Goal: Task Accomplishment & Management: Complete application form

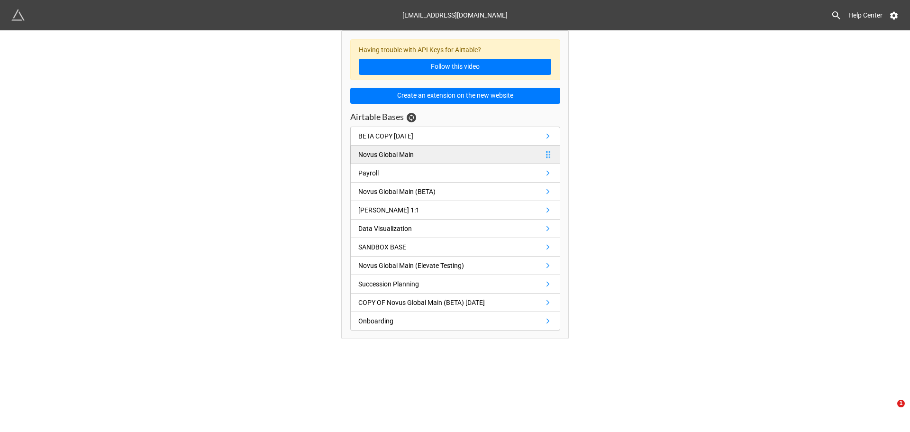
click at [422, 155] on link "Novus Global Main" at bounding box center [455, 155] width 210 height 18
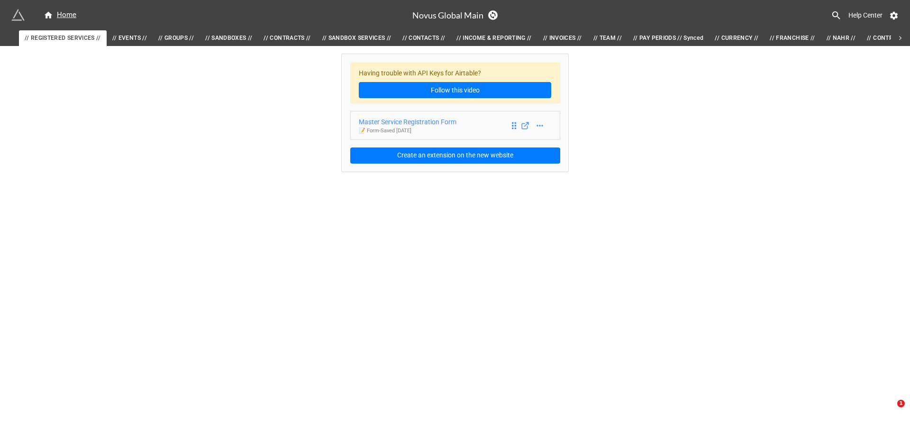
click at [428, 119] on div "Master Service Registration Form" at bounding box center [408, 122] width 98 height 10
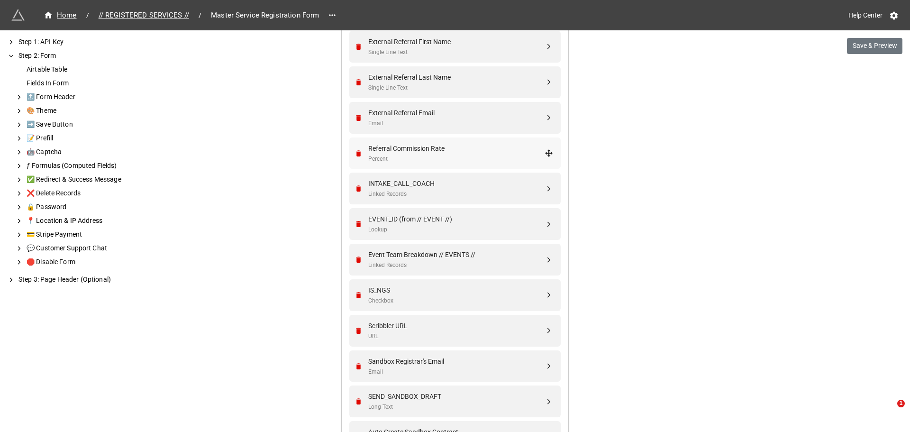
scroll to position [1612, 0]
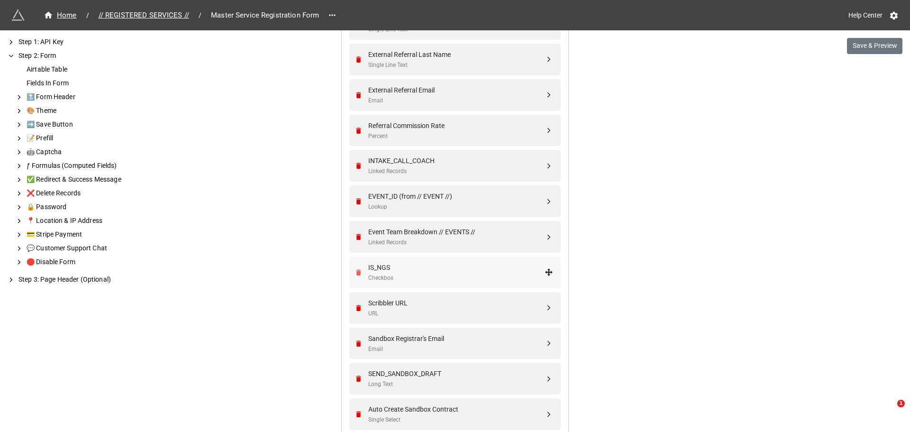
click at [357, 270] on icon "Remove" at bounding box center [358, 272] width 5 height 6
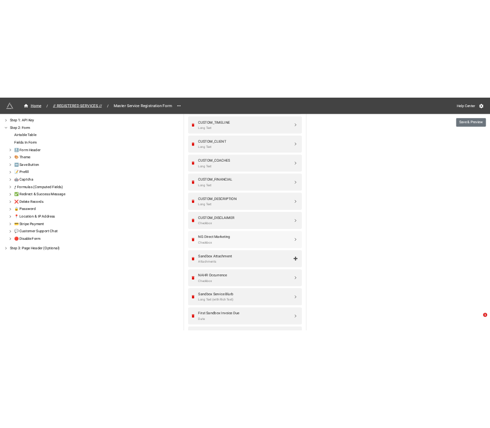
scroll to position [2086, 0]
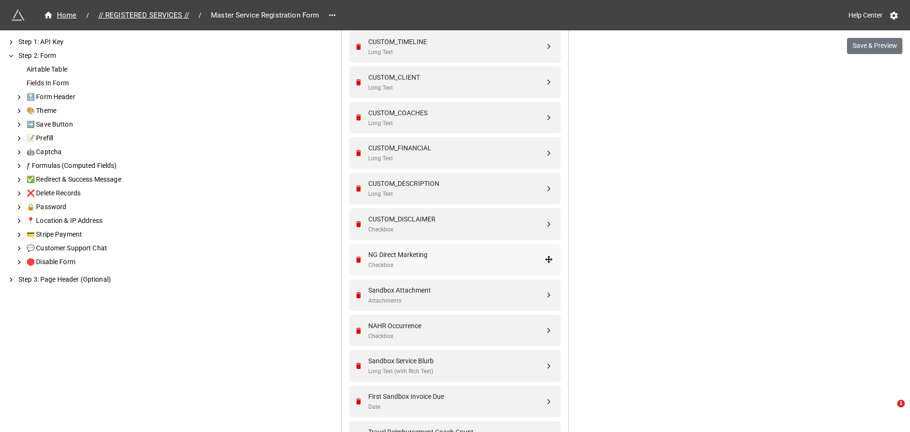
click at [410, 258] on div "NG Direct Marketing" at bounding box center [456, 254] width 176 height 10
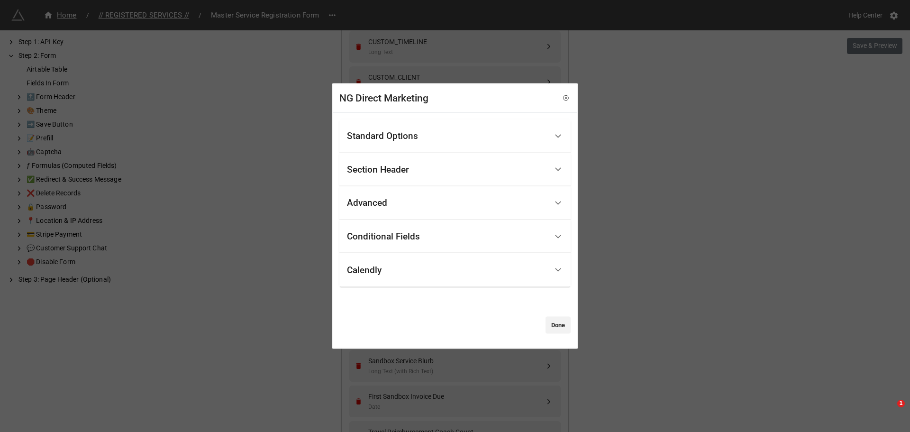
click at [393, 137] on div "Standard Options" at bounding box center [382, 135] width 71 height 9
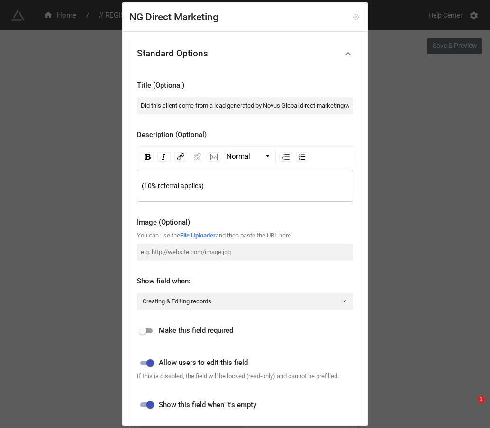
click at [354, 14] on icon at bounding box center [356, 17] width 7 height 7
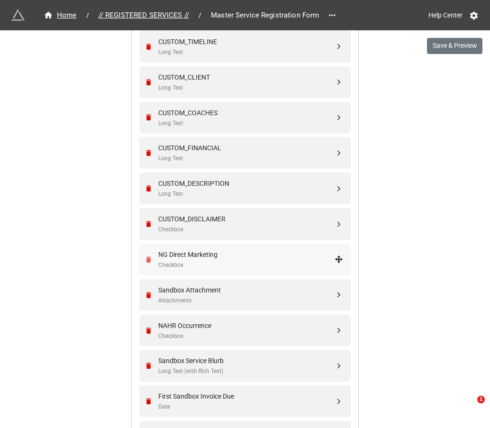
click at [147, 259] on icon "Remove" at bounding box center [148, 260] width 5 height 6
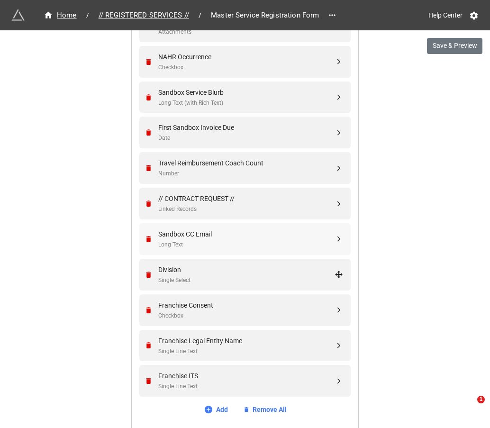
scroll to position [2323, 0]
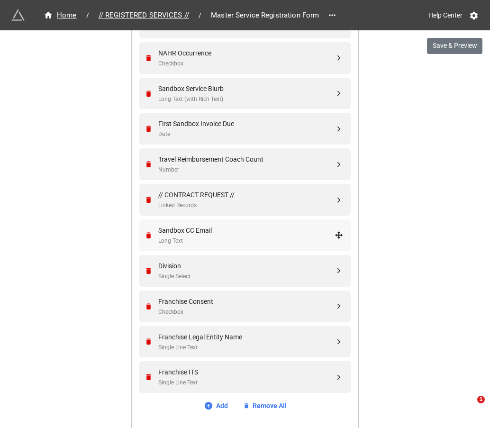
click at [206, 224] on div "Sandbox CC Email Long Text" at bounding box center [243, 236] width 199 height 32
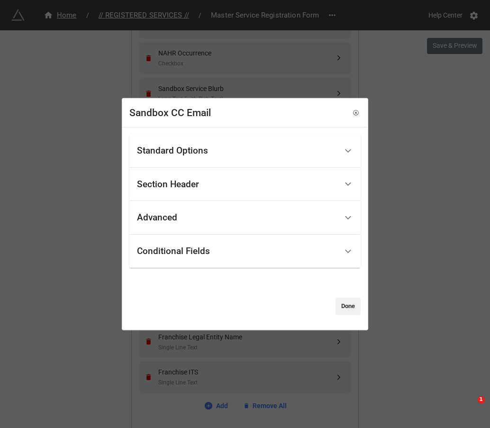
click at [201, 149] on div "Standard Options" at bounding box center [172, 150] width 71 height 9
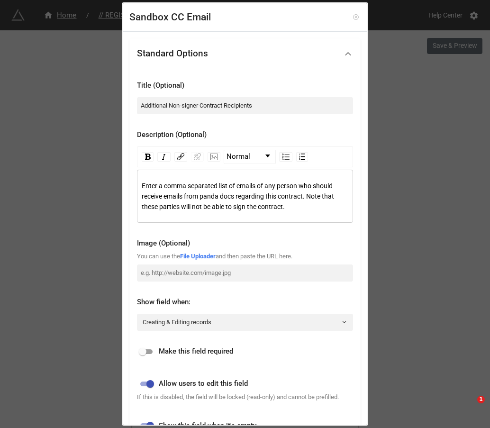
click at [353, 17] on icon at bounding box center [356, 17] width 7 height 7
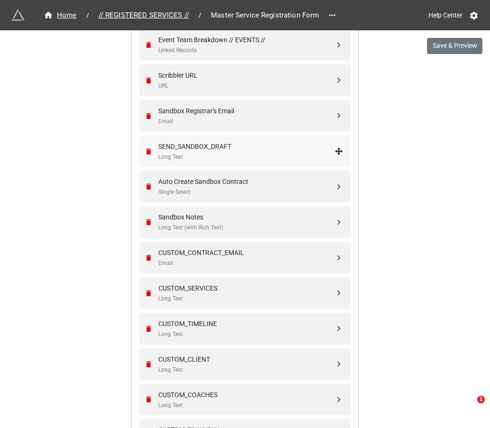
scroll to position [1802, 0]
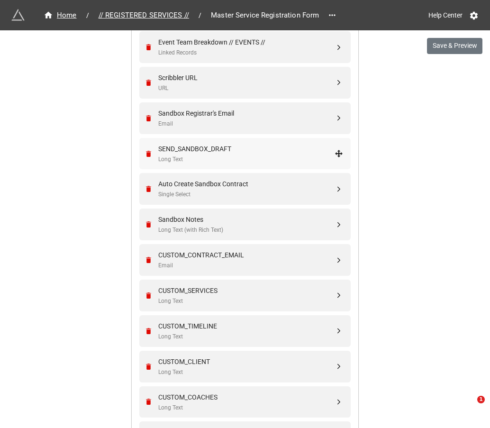
click at [203, 155] on div "Long Text" at bounding box center [246, 159] width 176 height 9
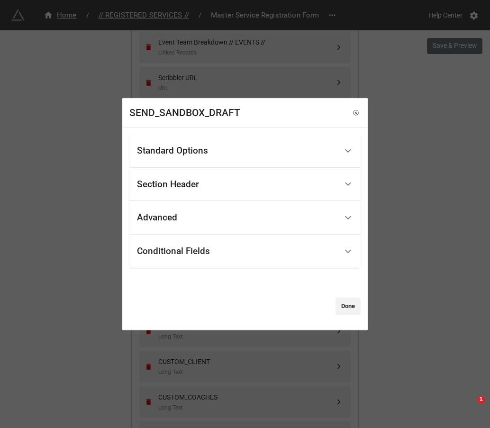
click at [203, 155] on div "Standard Options" at bounding box center [172, 150] width 71 height 9
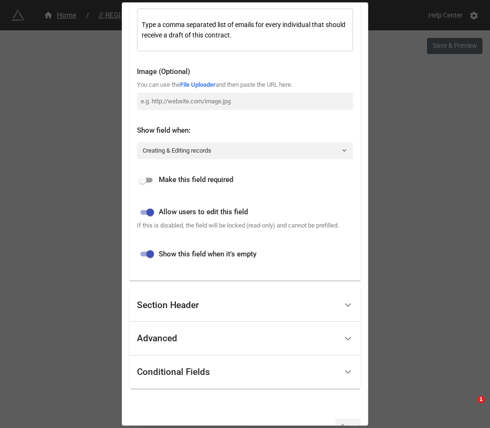
scroll to position [186, 0]
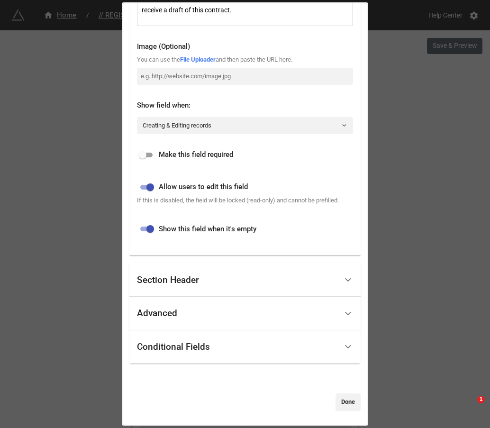
click at [208, 349] on div "Conditional Fields" at bounding box center [173, 346] width 73 height 9
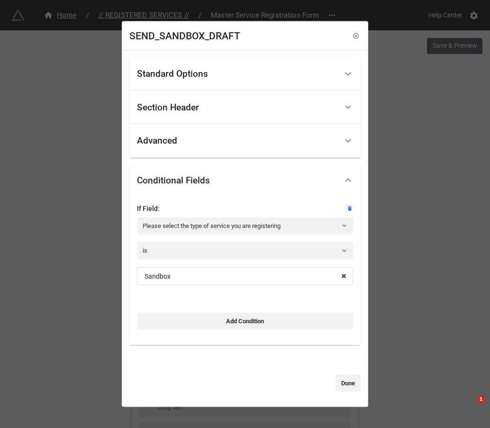
scroll to position [0, 0]
click at [240, 321] on link "Add Condition" at bounding box center [245, 320] width 216 height 17
select select "all-are-met"
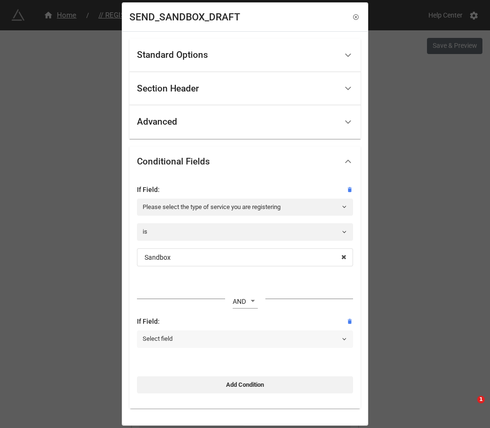
click at [175, 339] on link "Select field" at bounding box center [245, 338] width 216 height 17
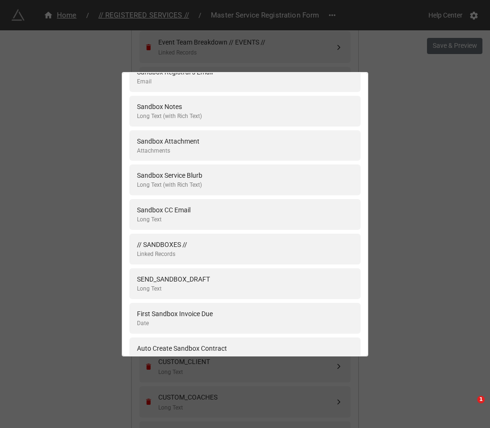
scroll to position [95, 0]
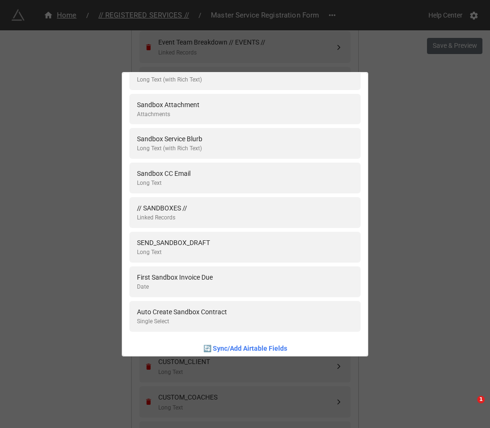
type input "sand"
click at [90, 247] on div "sand Sandbox Registrar's Email Email Sandbox Notes Long Text (with Rich Text) S…" at bounding box center [245, 214] width 490 height 428
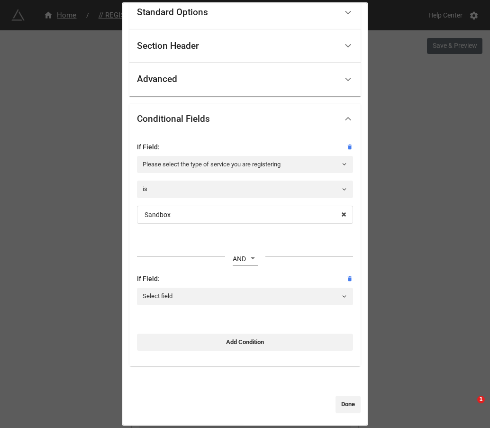
scroll to position [45, 0]
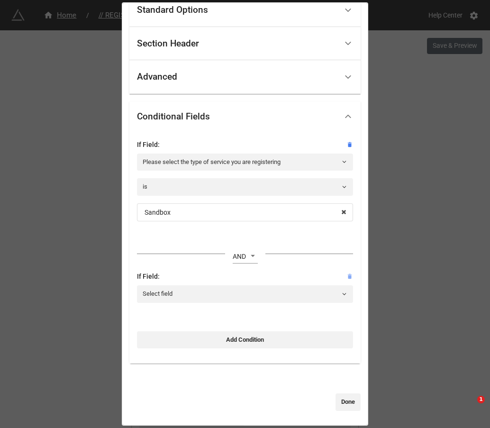
click at [348, 277] on icon at bounding box center [350, 276] width 4 height 5
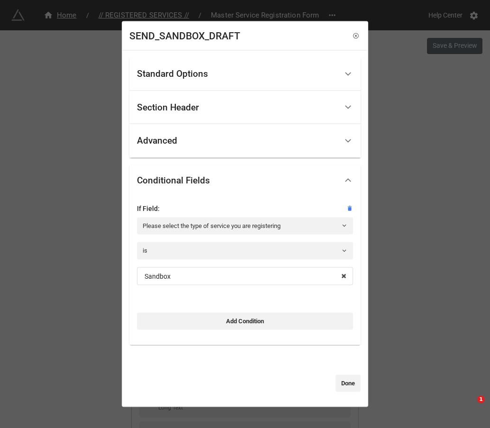
scroll to position [0, 0]
click at [353, 36] on icon at bounding box center [356, 36] width 7 height 7
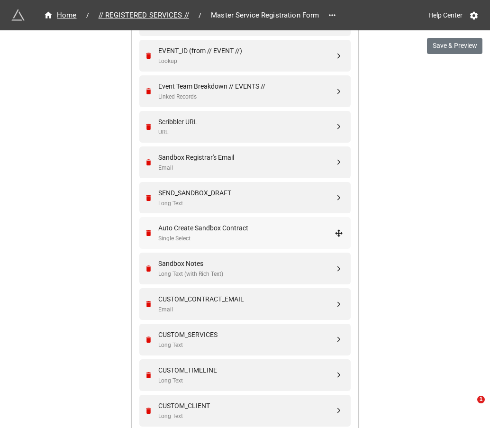
scroll to position [1754, 0]
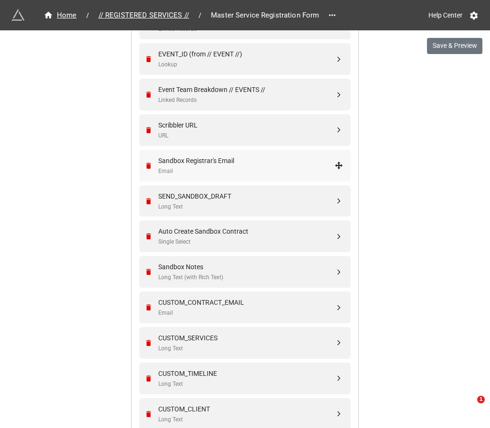
click at [198, 169] on div "Email" at bounding box center [246, 171] width 176 height 9
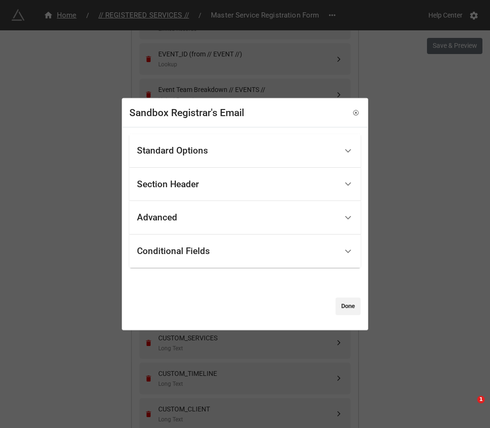
click at [189, 153] on div "Standard Options" at bounding box center [172, 150] width 71 height 9
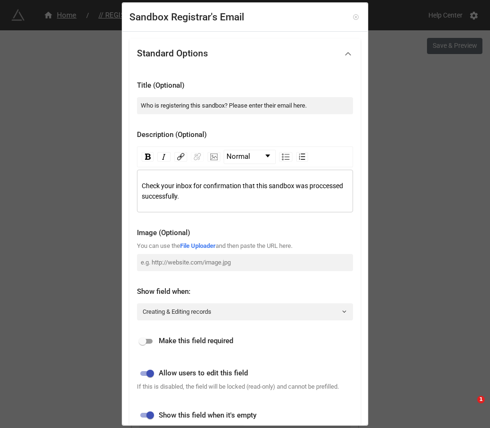
click at [353, 13] on link at bounding box center [355, 16] width 9 height 9
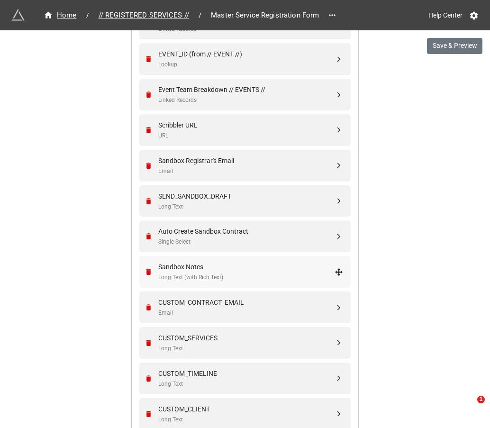
click at [179, 274] on div "Long Text (with Rich Text)" at bounding box center [246, 277] width 176 height 9
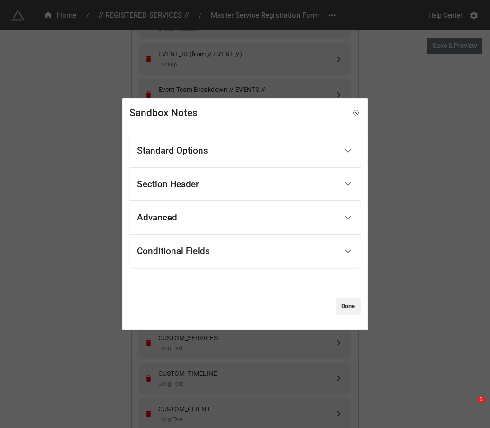
click at [225, 153] on div "Standard Options" at bounding box center [237, 151] width 201 height 22
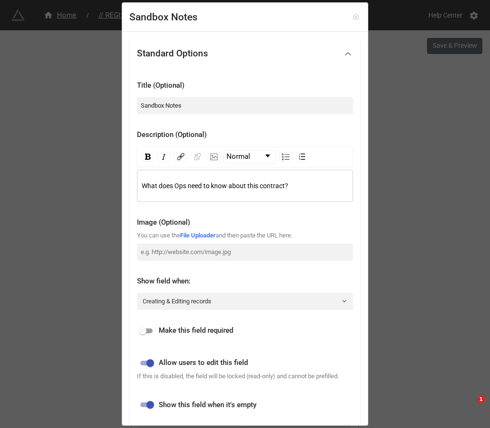
click at [353, 18] on icon at bounding box center [356, 17] width 7 height 7
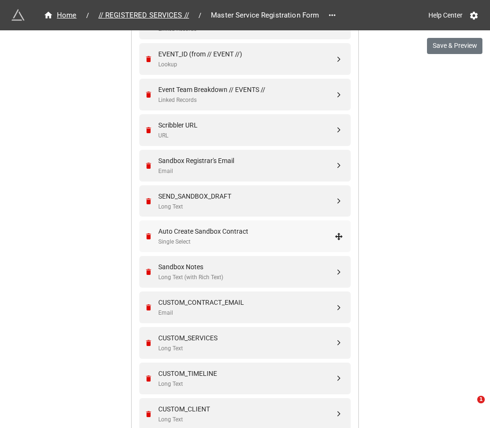
click at [204, 235] on div "Auto Create Sandbox Contract" at bounding box center [246, 231] width 176 height 10
select select "all-are-met"
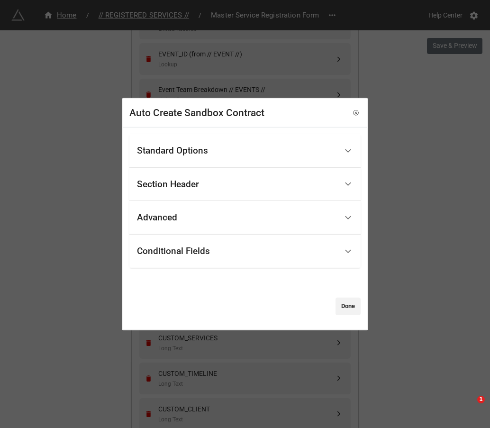
click at [243, 146] on div "Standard Options" at bounding box center [237, 151] width 201 height 22
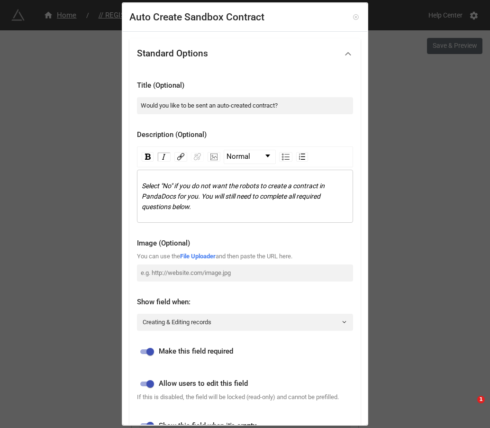
click at [353, 16] on icon at bounding box center [356, 17] width 7 height 7
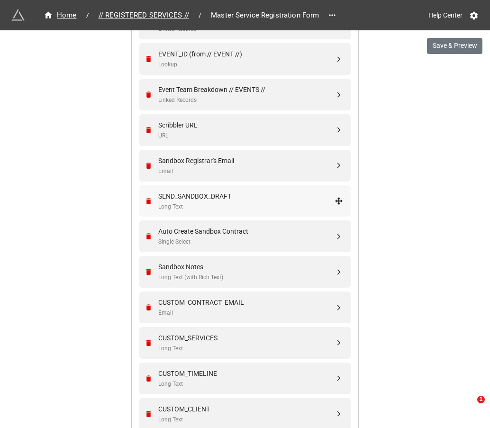
click at [207, 198] on div "SEND_SANDBOX_DRAFT" at bounding box center [246, 196] width 176 height 10
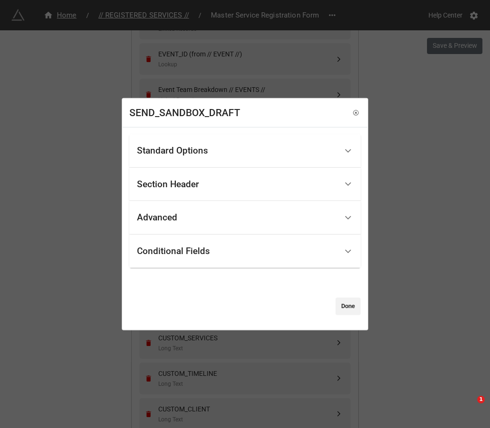
click at [195, 142] on div "Standard Options" at bounding box center [237, 151] width 201 height 22
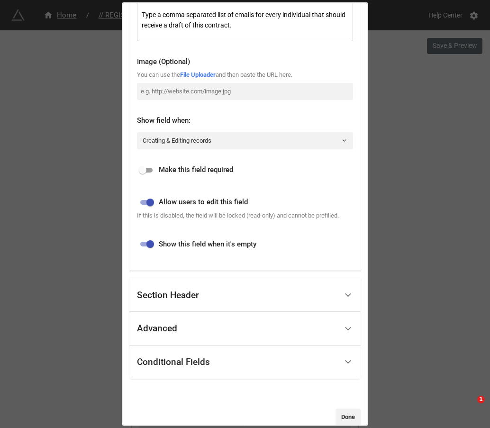
scroll to position [186, 0]
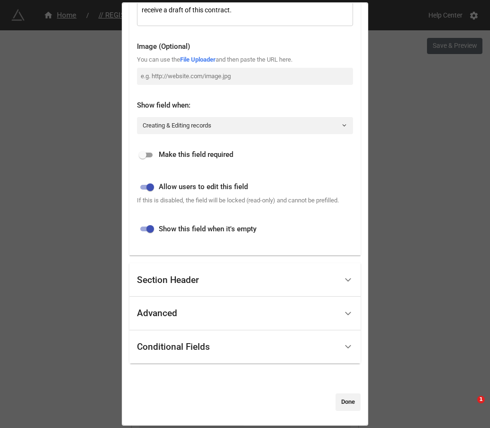
click at [211, 343] on div "Conditional Fields" at bounding box center [237, 347] width 201 height 22
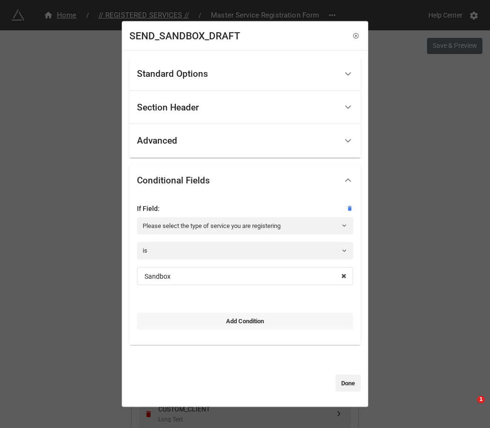
click at [238, 325] on link "Add Condition" at bounding box center [245, 320] width 216 height 17
select select "all-are-met"
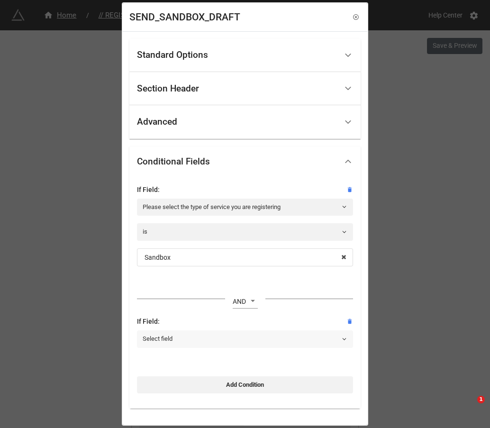
click at [196, 342] on link "Select field" at bounding box center [245, 338] width 216 height 17
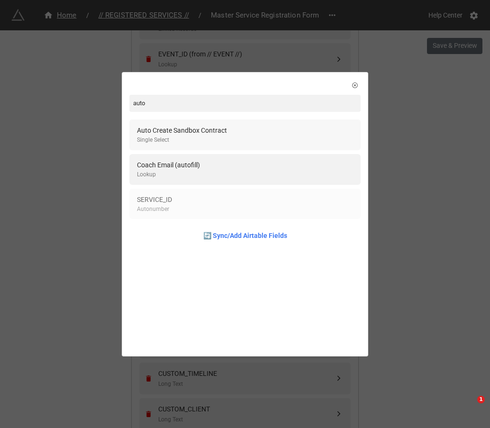
type input "auto"
click at [218, 133] on div "Auto Create Sandbox Contract" at bounding box center [182, 130] width 90 height 10
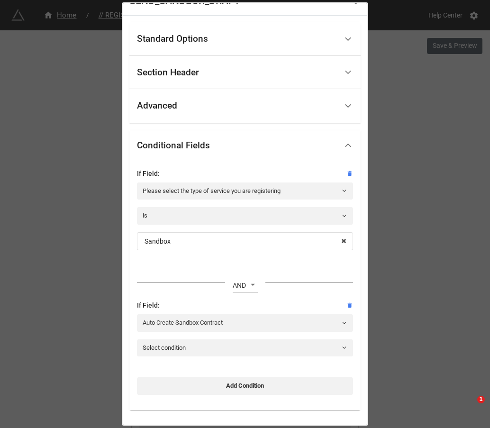
scroll to position [62, 0]
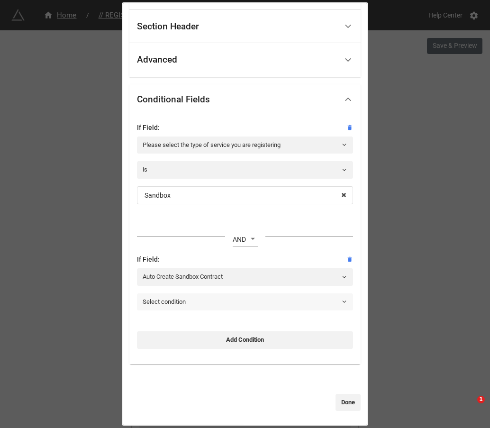
click at [190, 303] on link "Select condition" at bounding box center [245, 301] width 216 height 17
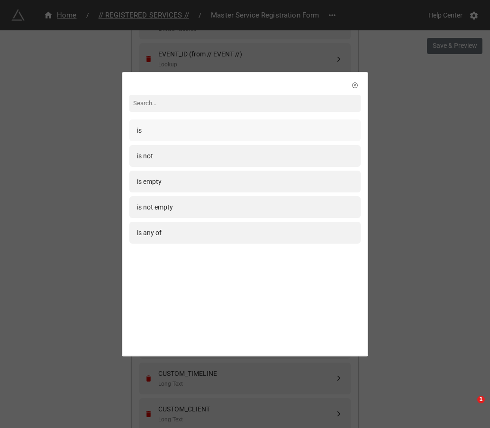
click at [138, 137] on div "is" at bounding box center [244, 130] width 231 height 22
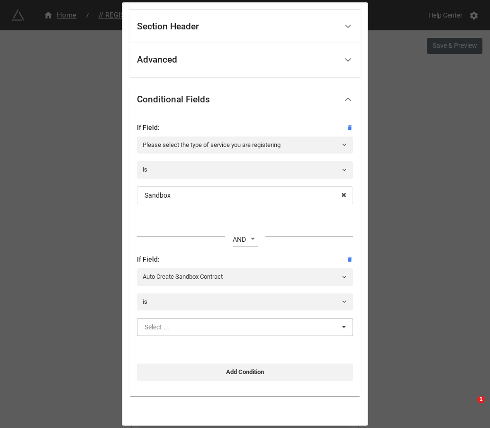
click at [202, 335] on input "text" at bounding box center [245, 327] width 215 height 17
click at [173, 344] on div "Yes" at bounding box center [245, 345] width 215 height 18
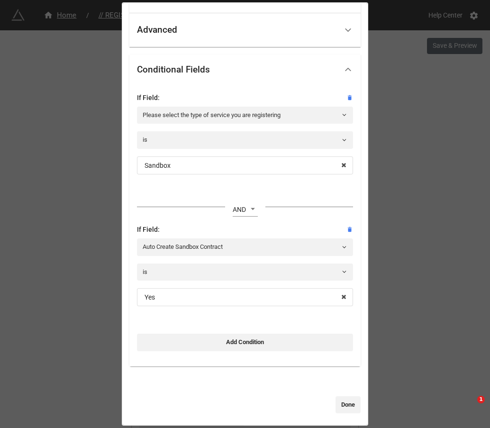
scroll to position [94, 0]
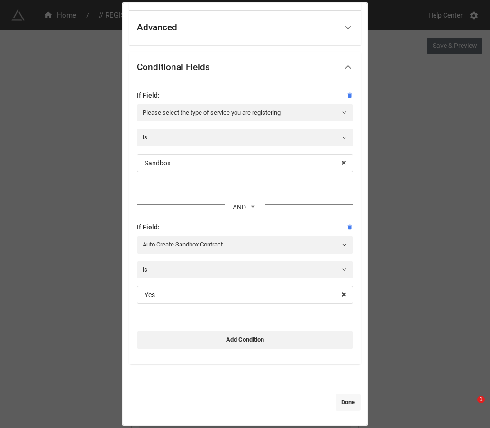
click at [344, 403] on link "Done" at bounding box center [348, 402] width 25 height 17
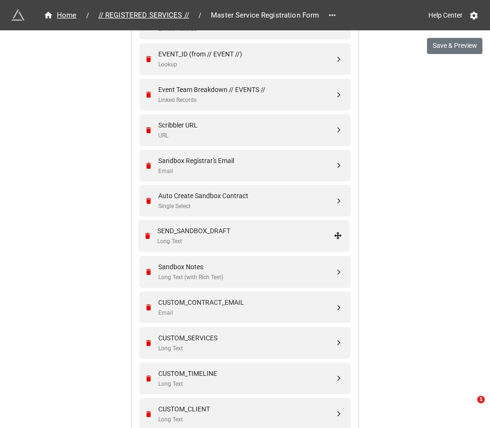
drag, startPoint x: 336, startPoint y: 200, endPoint x: 337, endPoint y: 235, distance: 34.6
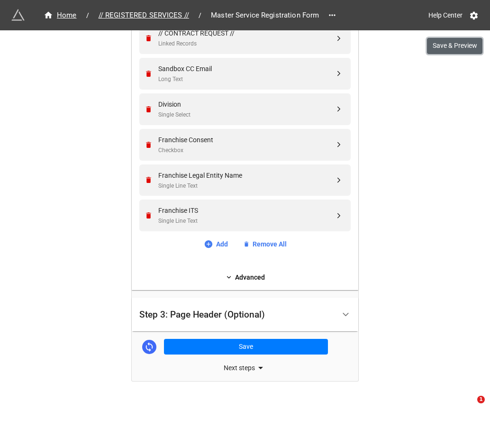
drag, startPoint x: 455, startPoint y: 44, endPoint x: 449, endPoint y: 56, distance: 13.8
click at [455, 44] on button "Save & Preview" at bounding box center [454, 46] width 55 height 16
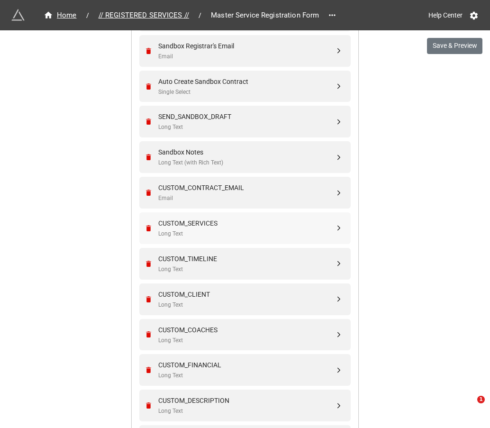
scroll to position [1869, 0]
click at [198, 123] on div "SEND_SANDBOX_DRAFT Long Text" at bounding box center [246, 122] width 176 height 20
select select "all-are-met"
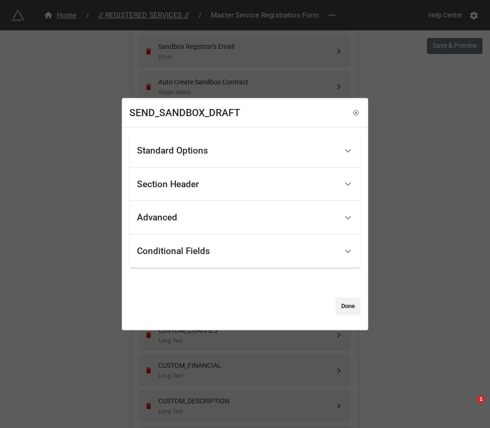
drag, startPoint x: 251, startPoint y: 253, endPoint x: 237, endPoint y: 255, distance: 14.3
click at [251, 253] on div "Conditional Fields" at bounding box center [237, 251] width 201 height 22
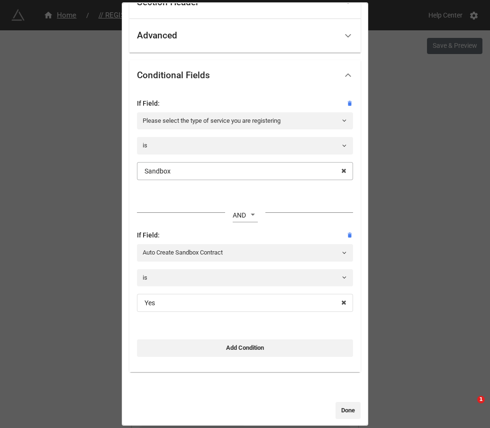
scroll to position [94, 0]
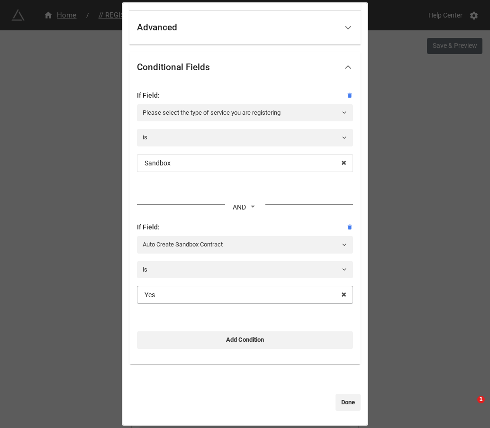
click at [193, 292] on input "text" at bounding box center [245, 294] width 215 height 17
click at [154, 329] on div "No" at bounding box center [245, 330] width 215 height 18
click at [338, 401] on link "Done" at bounding box center [348, 402] width 25 height 17
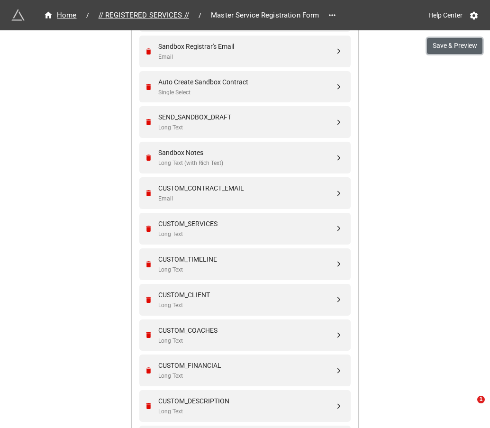
click at [464, 42] on button "Save & Preview" at bounding box center [454, 46] width 55 height 16
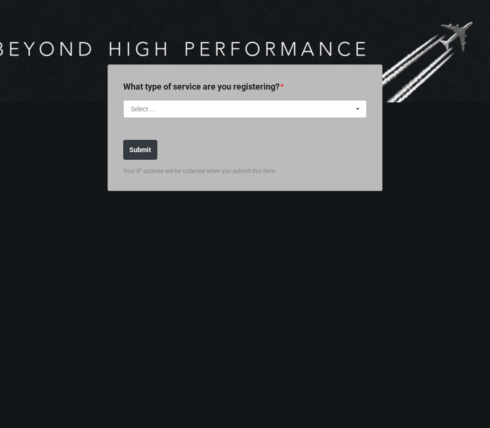
click at [209, 103] on input "text" at bounding box center [245, 109] width 243 height 17
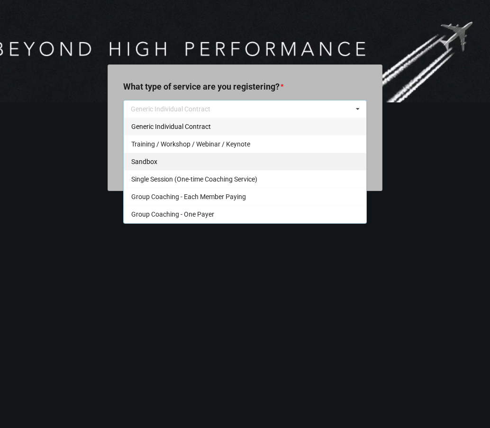
click at [153, 160] on span "Sandbox" at bounding box center [144, 162] width 26 height 8
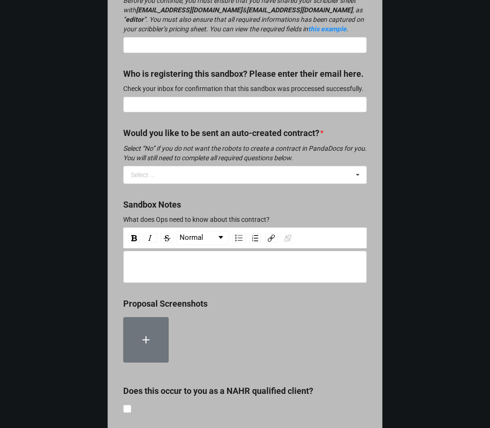
scroll to position [335, 0]
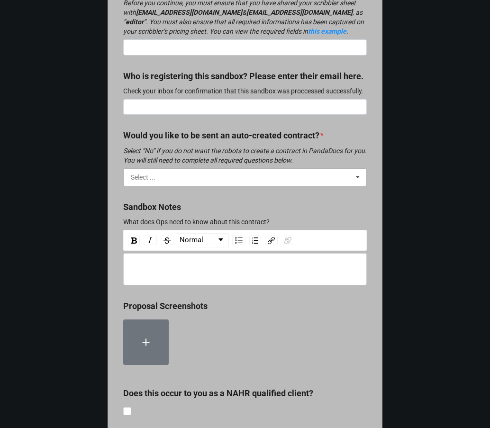
click at [228, 183] on input "text" at bounding box center [245, 177] width 243 height 17
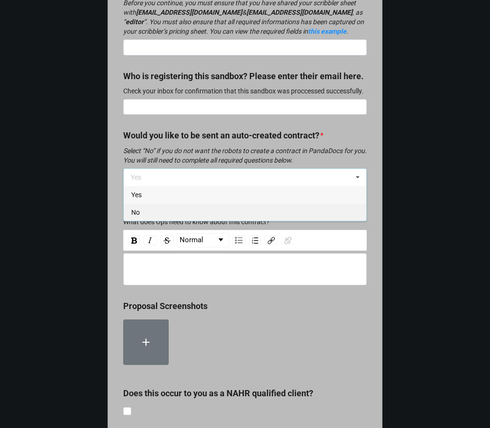
click at [147, 221] on div "No" at bounding box center [245, 212] width 243 height 18
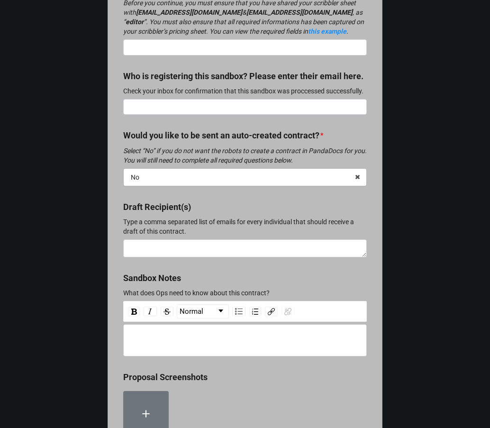
click at [202, 186] on input "text" at bounding box center [245, 177] width 243 height 17
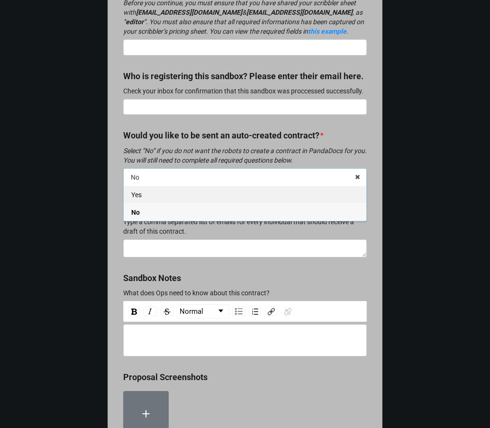
click at [151, 203] on div "Yes" at bounding box center [245, 195] width 243 height 18
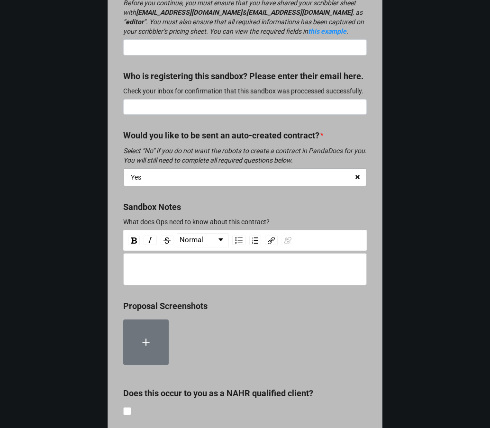
click at [356, 186] on icon at bounding box center [357, 178] width 15 height 18
